Goal: Task Accomplishment & Management: Manage account settings

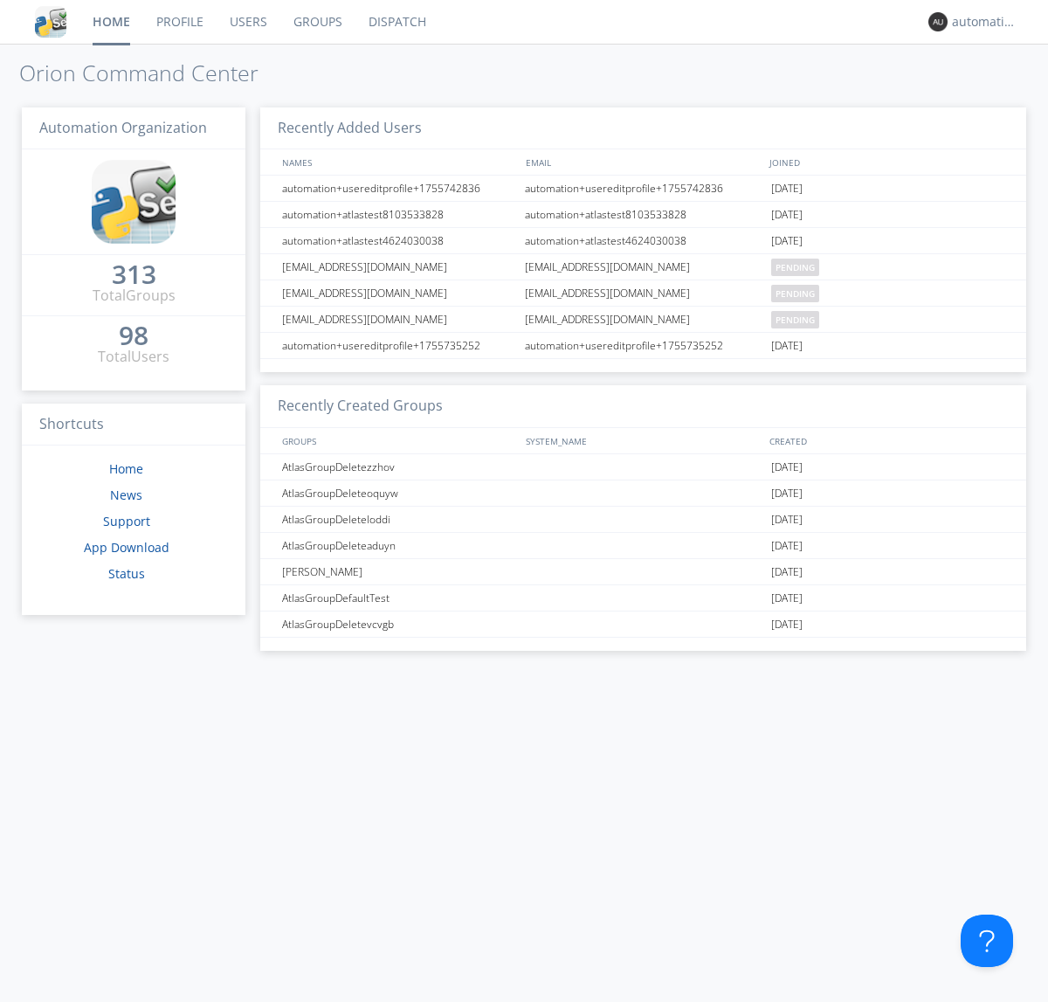
click at [396, 22] on link "Dispatch" at bounding box center [397, 22] width 84 height 44
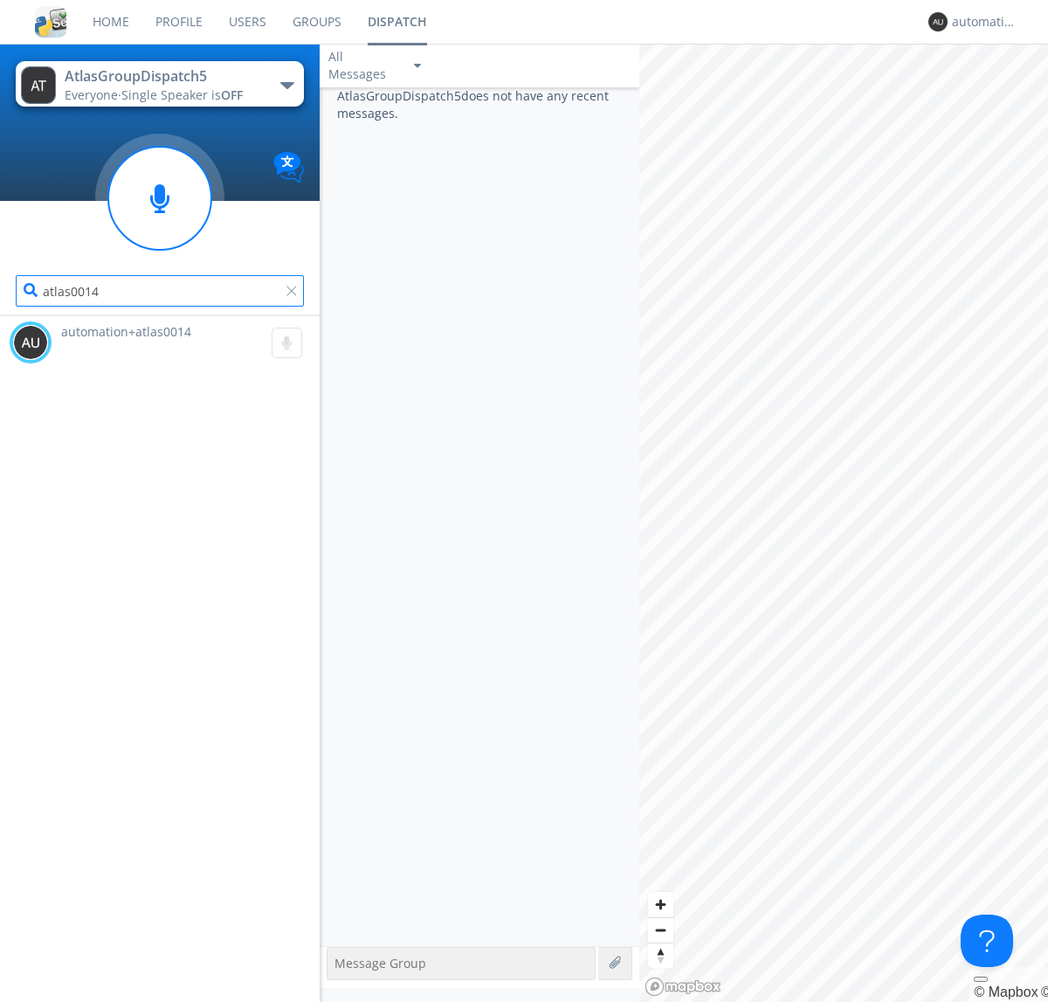
type input "atlas0014"
click at [980, 22] on div "automation+atlas0015" at bounding box center [984, 21] width 65 height 17
click at [993, 92] on div "Log Out" at bounding box center [993, 92] width 90 height 31
